Goal: Use online tool/utility

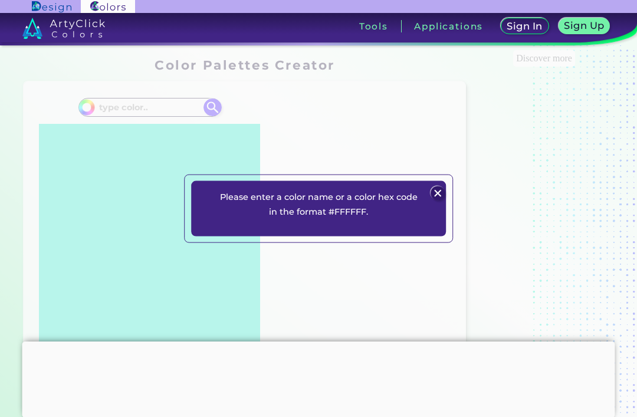
click at [444, 201] on img at bounding box center [438, 193] width 14 height 14
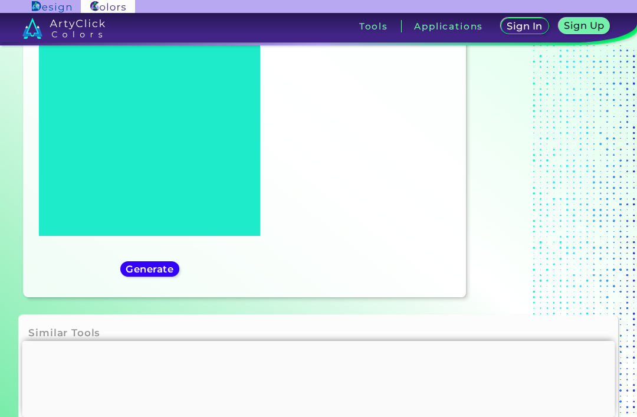
scroll to position [110, 0]
click at [137, 273] on h5 "Generate" at bounding box center [149, 268] width 44 height 9
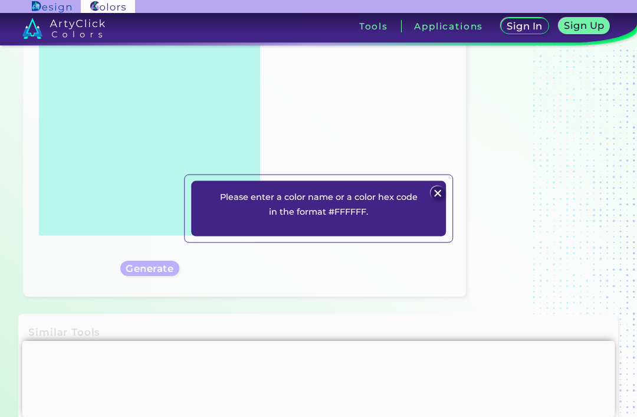
click at [435, 201] on img at bounding box center [438, 193] width 14 height 14
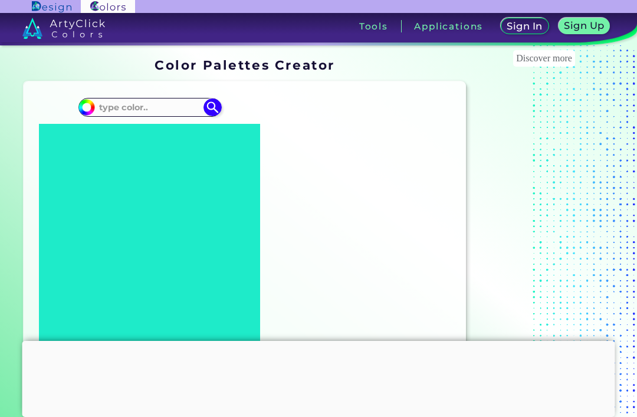
scroll to position [0, 0]
click at [181, 106] on input at bounding box center [150, 107] width 110 height 16
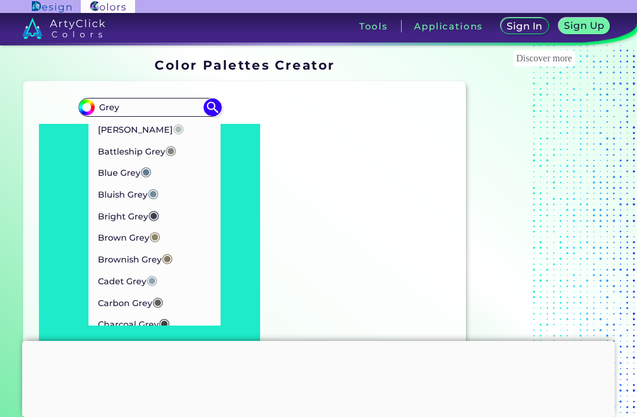
type input "Grey"
click at [120, 126] on p "[PERSON_NAME] ◉" at bounding box center [141, 128] width 86 height 22
type input "#b2beb5"
type input "#B2BEB5"
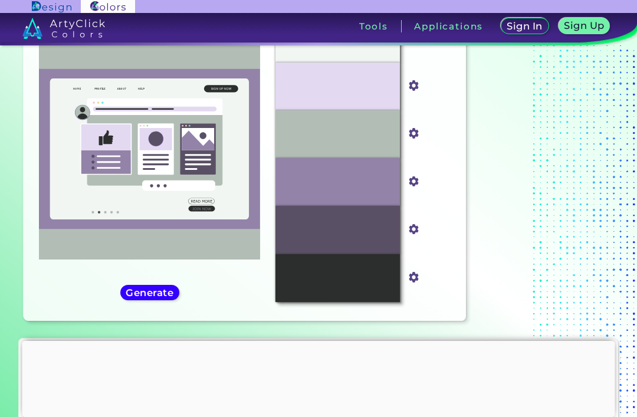
scroll to position [85, 0]
click at [378, 155] on div "#B2BEB5" at bounding box center [338, 135] width 125 height 48
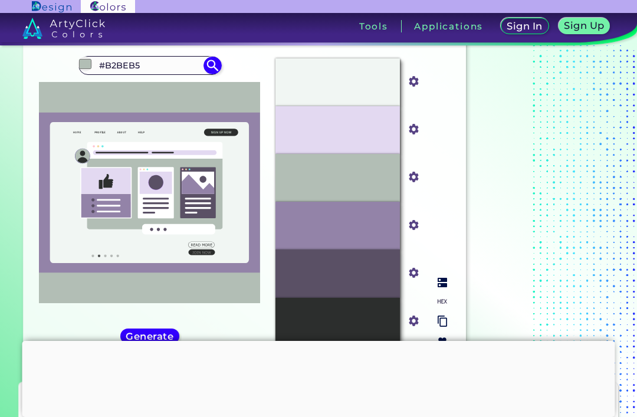
scroll to position [41, 0]
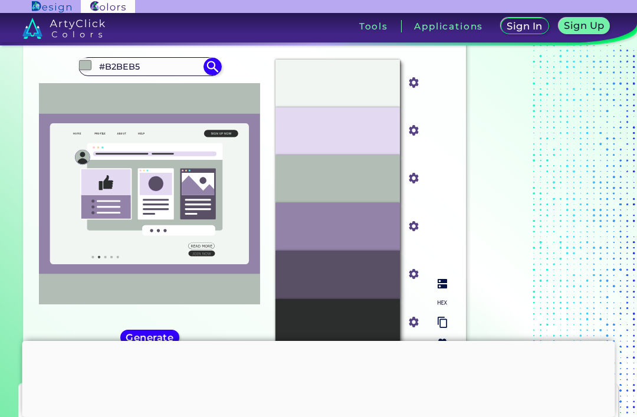
click at [363, 155] on div "#E3D9F1" at bounding box center [338, 131] width 125 height 48
click at [366, 149] on div "#E3D9F1" at bounding box center [338, 131] width 125 height 48
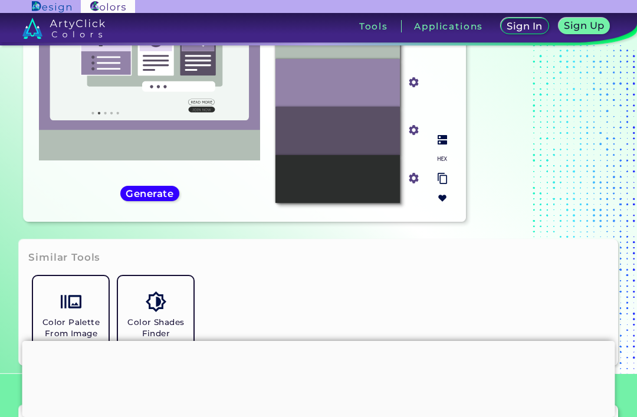
scroll to position [184, 0]
click at [444, 145] on img at bounding box center [442, 140] width 9 height 9
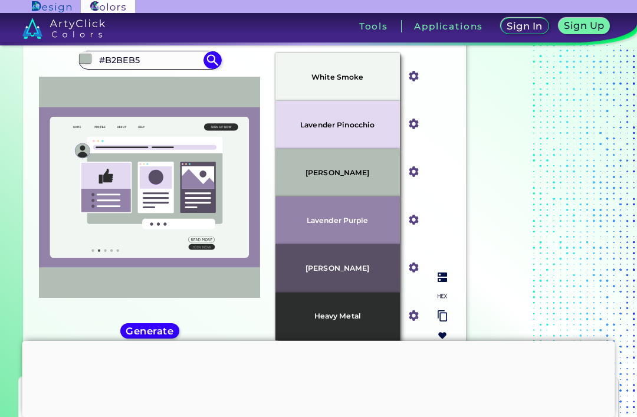
scroll to position [47, 0]
click at [366, 225] on p "Lavender Purple" at bounding box center [338, 221] width 62 height 8
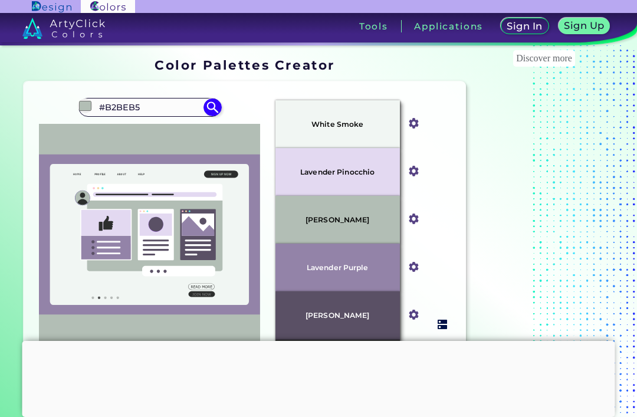
scroll to position [0, 0]
click at [389, 124] on div "White Smoke" at bounding box center [338, 124] width 125 height 48
click at [411, 137] on div "#f1f6f3" at bounding box center [414, 124] width 28 height 48
click at [417, 127] on img at bounding box center [414, 123] width 15 height 15
click at [421, 120] on div "#f1f6f3" at bounding box center [413, 123] width 17 height 19
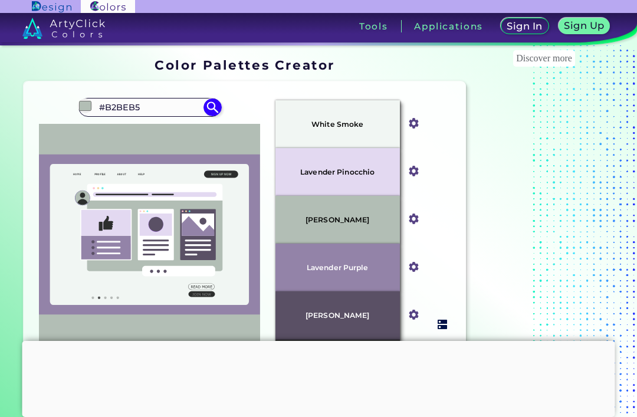
click at [418, 127] on img at bounding box center [414, 123] width 15 height 15
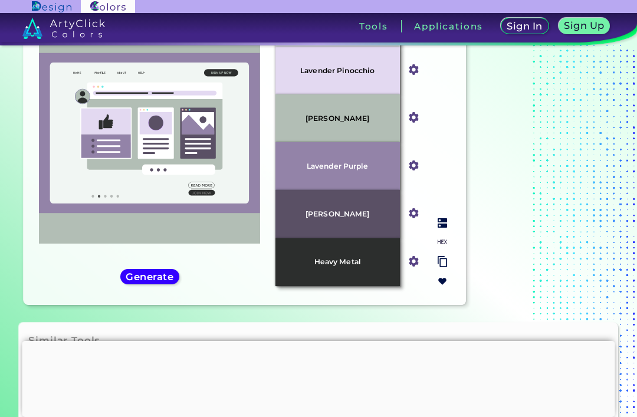
scroll to position [103, 0]
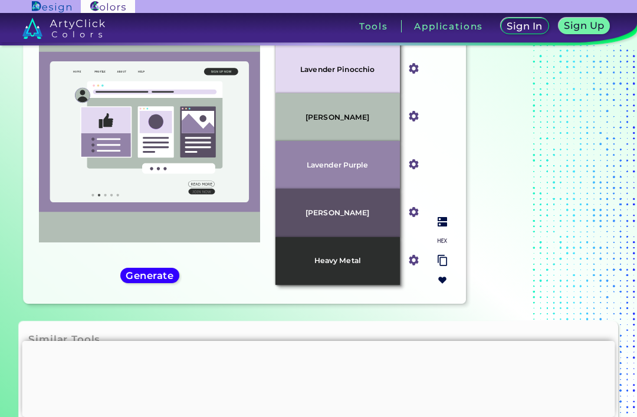
click at [447, 266] on img at bounding box center [442, 260] width 9 height 11
click at [446, 266] on img at bounding box center [442, 260] width 9 height 11
click at [451, 252] on div at bounding box center [442, 250] width 19 height 77
click at [441, 227] on img at bounding box center [442, 221] width 9 height 9
click at [444, 245] on img at bounding box center [442, 240] width 9 height 9
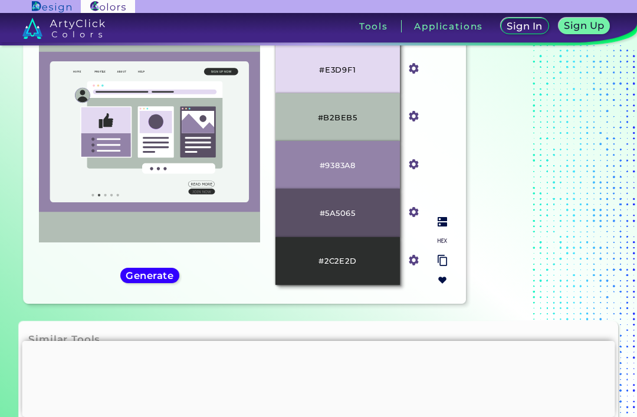
click at [445, 245] on img at bounding box center [442, 240] width 9 height 9
click at [444, 266] on img at bounding box center [442, 260] width 9 height 11
click at [447, 266] on img at bounding box center [442, 260] width 9 height 11
click at [444, 266] on img at bounding box center [442, 260] width 9 height 11
click at [445, 245] on img at bounding box center [442, 240] width 9 height 9
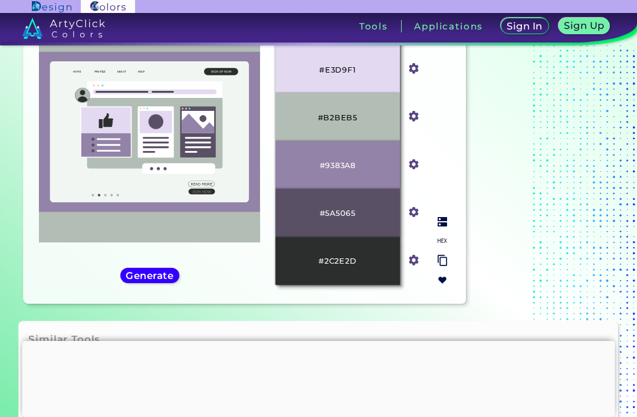
click at [445, 285] on img at bounding box center [442, 280] width 9 height 9
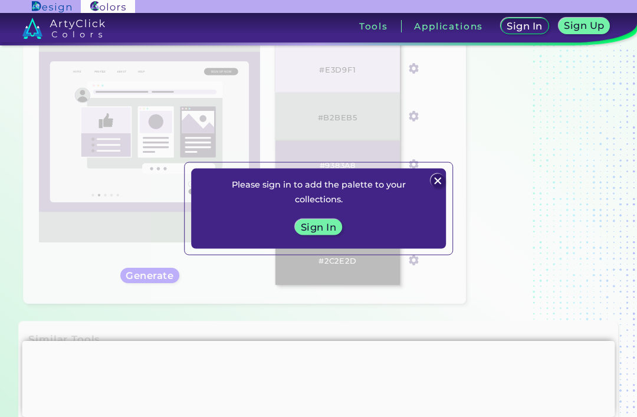
click at [434, 188] on img at bounding box center [438, 181] width 14 height 14
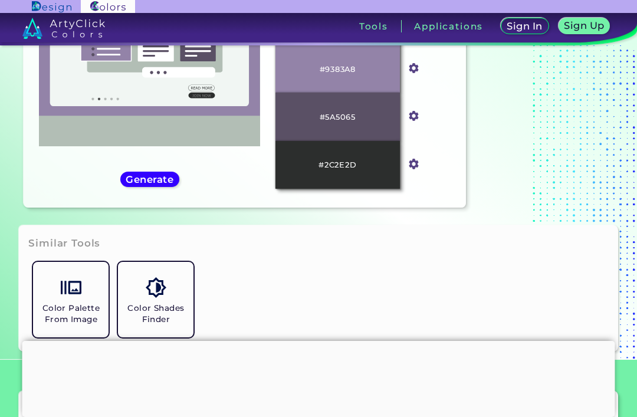
scroll to position [201, 0]
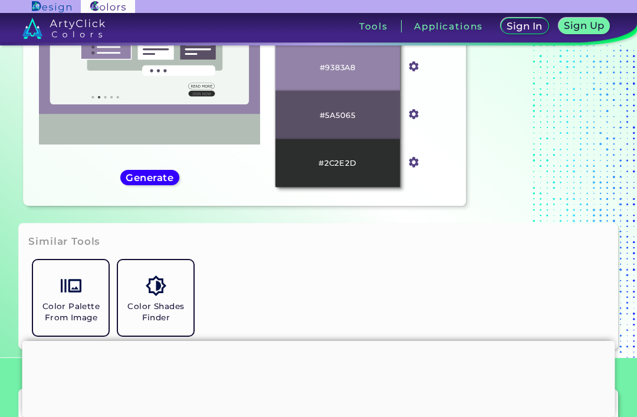
click at [142, 182] on h5 "Generate" at bounding box center [150, 177] width 48 height 10
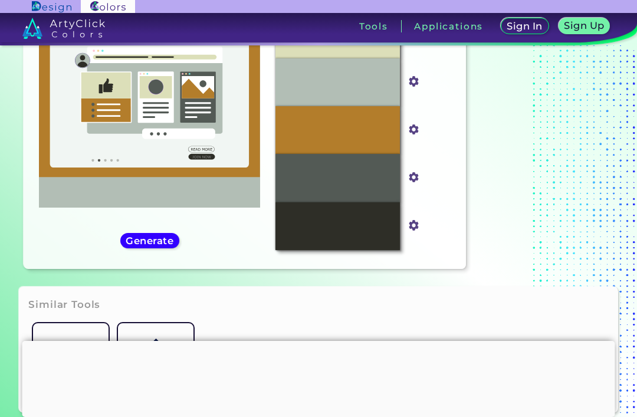
scroll to position [140, 0]
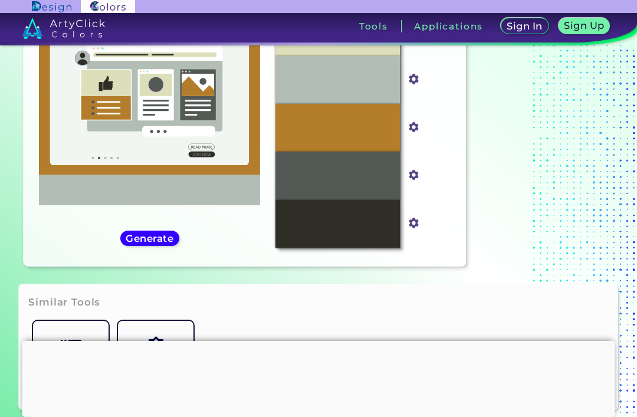
click at [140, 243] on h5 "Generate" at bounding box center [150, 238] width 48 height 9
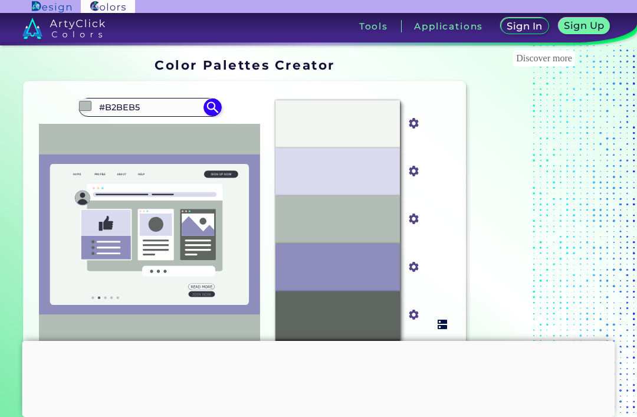
scroll to position [0, 0]
click at [366, 135] on div "#F1F6F3" at bounding box center [338, 124] width 125 height 48
click at [365, 29] on h3 "Tools" at bounding box center [373, 26] width 29 height 9
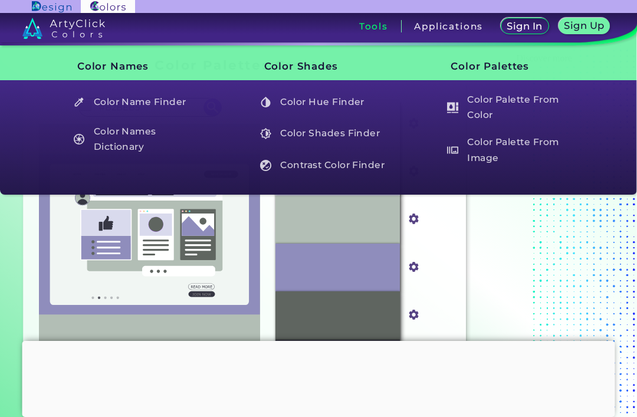
click at [507, 110] on h5 "Color Palette From Color" at bounding box center [509, 108] width 137 height 34
